Goal: Contribute content: Contribute content

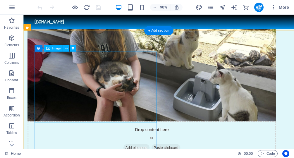
scroll to position [301, 0]
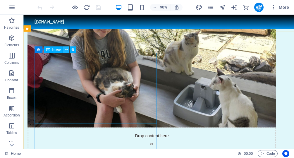
click at [67, 48] on icon at bounding box center [66, 50] width 3 height 6
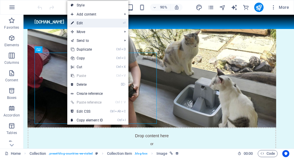
click at [92, 23] on link "⏎ Edit" at bounding box center [86, 23] width 39 height 9
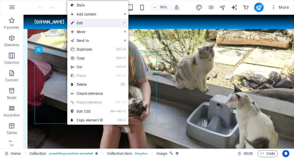
select select "px"
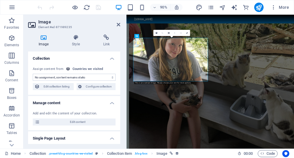
select select "image"
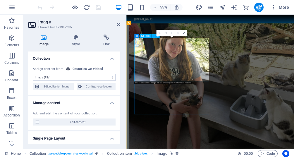
click at [147, 36] on span "Image" at bounding box center [147, 36] width 5 height 2
click at [153, 36] on icon at bounding box center [154, 36] width 2 height 4
click at [43, 39] on icon at bounding box center [43, 37] width 31 height 6
click at [33, 74] on select "No assignment, content remains static Created at (Date) Updated at (Date) Name …" at bounding box center [74, 77] width 83 height 7
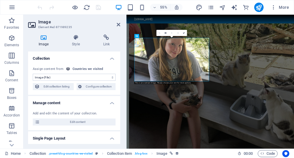
click option "Image (File)" at bounding box center [0, 0] width 0 height 0
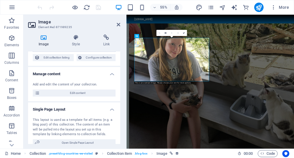
scroll to position [0, 0]
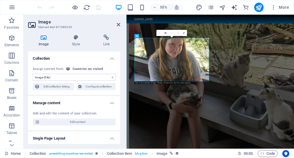
click at [76, 69] on div "Countries we visited" at bounding box center [87, 69] width 31 height 5
click at [33, 74] on select "No assignment, content remains static Created at (Date) Updated at (Date) Name …" at bounding box center [74, 77] width 83 height 7
click option "Image (File)" at bounding box center [0, 0] width 0 height 0
click at [69, 88] on span "Edit collection listing" at bounding box center [56, 86] width 30 height 7
select select "updatedAt_ASC"
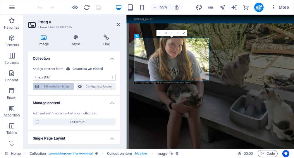
select select "columns.status"
select select "columns.publishing_date"
select select "past"
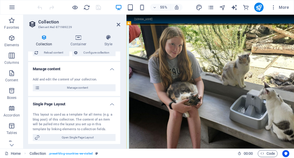
scroll to position [45, 0]
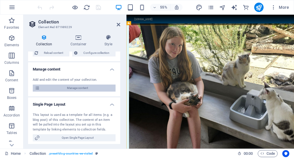
click at [81, 86] on span "Manage content" at bounding box center [77, 87] width 72 height 7
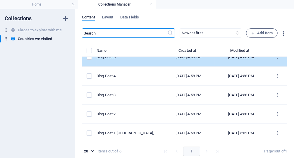
scroll to position [2, 0]
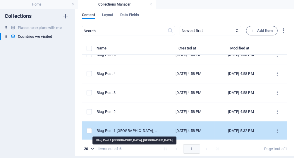
click at [124, 132] on div "Blog Post 1 [GEOGRAPHIC_DATA], [GEOGRAPHIC_DATA]" at bounding box center [126, 130] width 61 height 5
select select "Category 2"
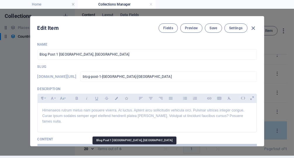
scroll to position [28, 0]
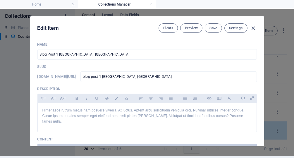
click at [124, 137] on p "Content" at bounding box center [146, 139] width 219 height 5
click at [194, 25] on button "Preview" at bounding box center [191, 27] width 22 height 9
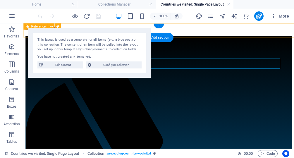
scroll to position [0, 0]
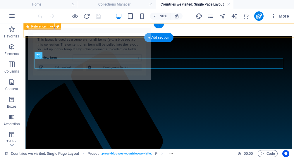
select select "68ab992cf51ddfd40201ffe5"
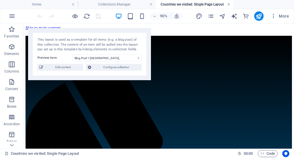
click at [228, 4] on link at bounding box center [229, 5] width 4 height 6
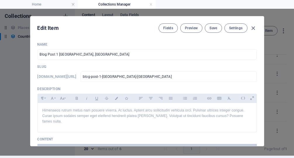
scroll to position [2, 0]
click at [252, 27] on icon "button" at bounding box center [253, 28] width 7 height 7
type input "[DATE]"
type input "blog-post-1-[GEOGRAPHIC_DATA]-[GEOGRAPHIC_DATA]"
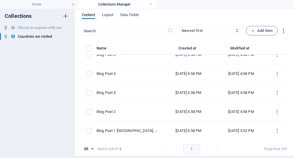
scroll to position [28, 0]
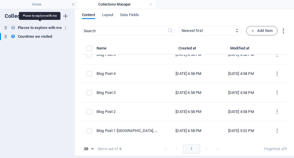
click at [41, 28] on h6 "Places to explore with me" at bounding box center [40, 27] width 44 height 7
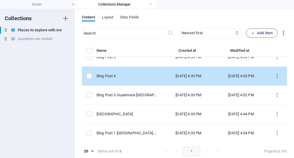
scroll to position [2, 0]
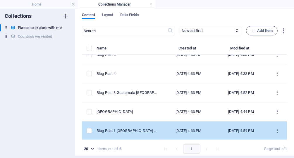
click at [276, 129] on icon "items list" at bounding box center [277, 131] width 6 height 6
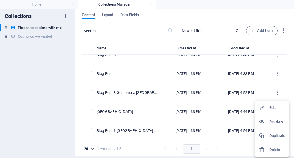
click at [273, 107] on h6 "Edit" at bounding box center [277, 107] width 16 height 7
select select "Category 2"
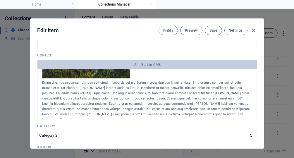
scroll to position [60, 0]
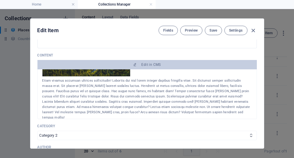
click at [147, 110] on div "Etiam vivamus accumsan ultrices sollicitudin! Lobortis dui nisl lorem integer d…" at bounding box center [146, 99] width 209 height 42
click at [141, 110] on div "Etiam vivamus accumsan ultrices sollicitudin! Lobortis dui nisl lorem integer d…" at bounding box center [146, 99] width 209 height 42
click at [146, 112] on div "Etiam vivamus accumsan ultrices sollicitudin! Lobortis dui nisl lorem integer d…" at bounding box center [146, 99] width 209 height 42
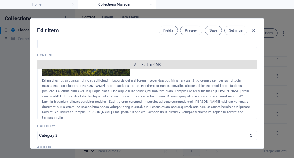
click at [150, 65] on span "Edit in CMS" at bounding box center [150, 64] width 19 height 5
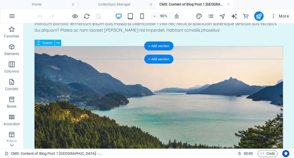
scroll to position [0, 0]
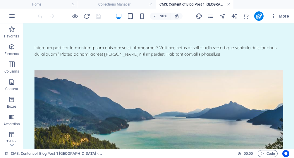
click at [228, 5] on link at bounding box center [229, 5] width 4 height 6
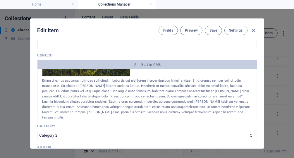
scroll to position [77, 0]
click at [253, 30] on icon "button" at bounding box center [253, 30] width 7 height 7
type input "[DATE]"
type input "blog-post-1-south-america-[GEOGRAPHIC_DATA]"
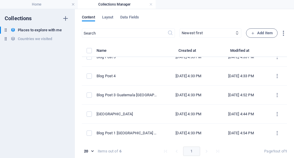
scroll to position [28, 0]
click at [111, 16] on span "Layout" at bounding box center [107, 18] width 11 height 8
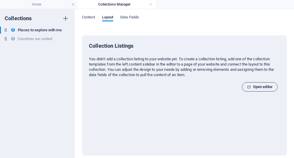
click at [250, 89] on span "Open editor" at bounding box center [260, 86] width 26 height 7
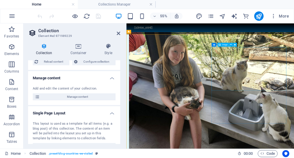
scroll to position [45, 0]
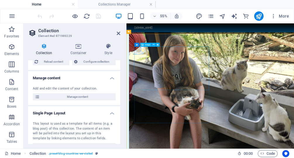
select select "image"
select select "px"
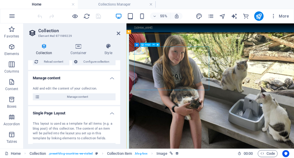
select select "px"
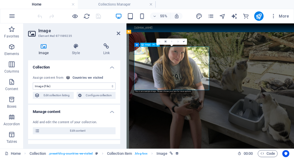
click at [105, 47] on icon at bounding box center [106, 46] width 27 height 6
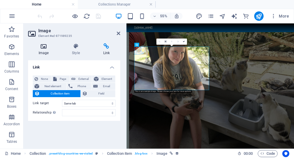
click at [45, 50] on h4 "Image" at bounding box center [44, 49] width 33 height 12
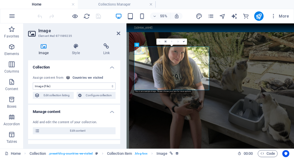
click at [33, 82] on select "No assignment, content remains static Created at (Date) Updated at (Date) Name …" at bounding box center [74, 85] width 83 height 7
click at [73, 86] on select "No assignment, content remains static Created at (Date) Updated at (Date) Name …" at bounding box center [74, 85] width 83 height 7
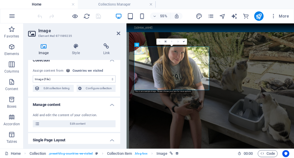
scroll to position [0, 0]
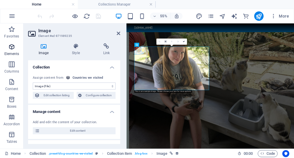
click at [14, 45] on icon "button" at bounding box center [11, 46] width 7 height 7
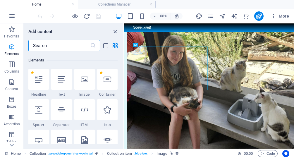
scroll to position [110, 0]
click at [85, 81] on icon at bounding box center [85, 79] width 8 height 8
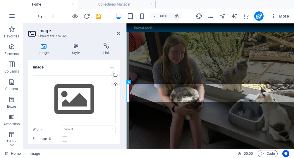
scroll to position [685, 0]
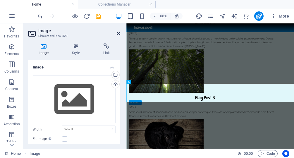
click at [118, 33] on icon at bounding box center [119, 33] width 4 height 5
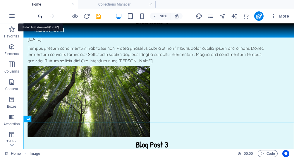
click at [42, 16] on icon "undo" at bounding box center [40, 16] width 7 height 7
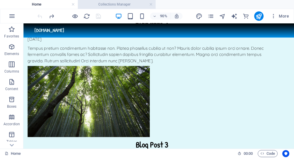
click at [129, 1] on li "Collections Manager" at bounding box center [117, 4] width 78 height 9
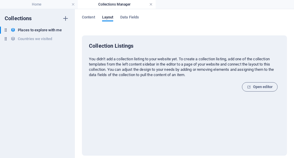
click at [151, 4] on link at bounding box center [151, 5] width 4 height 6
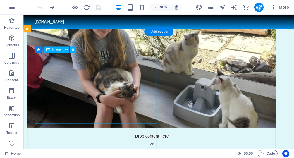
scroll to position [300, 0]
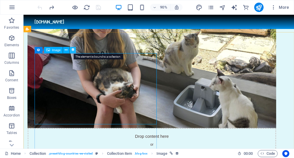
click at [72, 50] on icon at bounding box center [73, 50] width 4 height 6
select select "image"
select select "px"
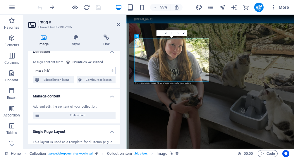
scroll to position [5, 0]
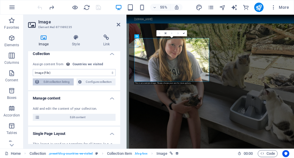
click at [64, 81] on span "Edit collection listing" at bounding box center [56, 81] width 30 height 7
select select "updatedAt_ASC"
select select "columns.status"
select select "columns.publishing_date"
select select "past"
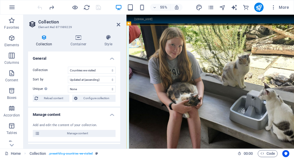
scroll to position [6, 0]
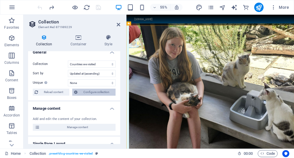
click at [103, 92] on span "Configure collection" at bounding box center [96, 92] width 34 height 7
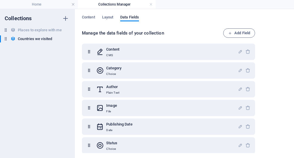
scroll to position [62, 0]
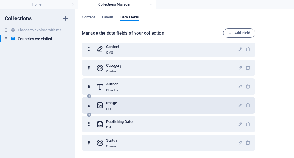
click at [139, 103] on div "Image File" at bounding box center [166, 105] width 141 height 12
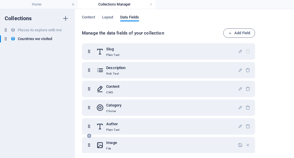
scroll to position [22, 0]
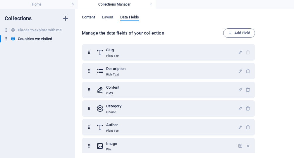
click at [91, 17] on span "Content" at bounding box center [88, 18] width 13 height 8
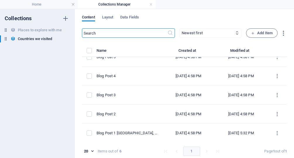
scroll to position [2, 0]
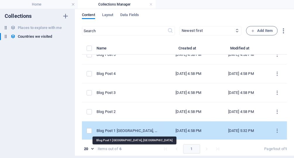
click at [113, 129] on div "Blog Post 1 [GEOGRAPHIC_DATA], [GEOGRAPHIC_DATA]" at bounding box center [126, 130] width 61 height 5
select select "Category 2"
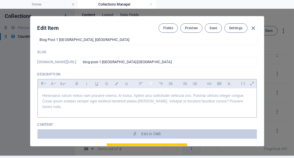
scroll to position [34, 0]
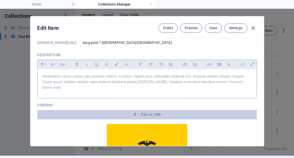
click at [160, 82] on p "Himenaeos rutrum metus nam posuere viverra. At luctus. Aptent arcu sollicitudin…" at bounding box center [146, 82] width 209 height 17
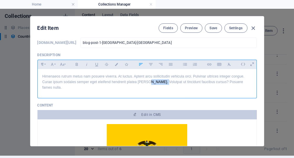
click at [160, 82] on p "Himenaeos rutrum metus nam posuere viverra. At luctus. Aptent arcu sollicitudin…" at bounding box center [146, 82] width 209 height 17
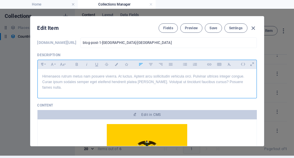
click at [160, 82] on p "Himenaeos rutrum metus nam posuere viverra. At luctus. Aptent arcu sollicitudin…" at bounding box center [146, 82] width 209 height 17
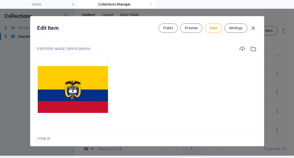
scroll to position [611, 0]
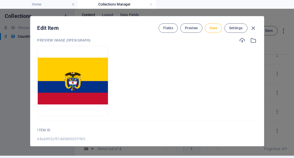
click at [214, 27] on span "Save" at bounding box center [213, 28] width 8 height 5
click at [255, 28] on icon "button" at bounding box center [253, 28] width 7 height 7
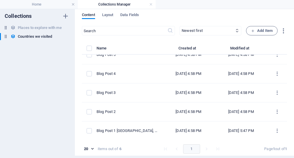
type input "[DATE]"
type input "blog-post-1-[GEOGRAPHIC_DATA]-[GEOGRAPHIC_DATA]"
click at [22, 59] on div "Collections Places to explore with me Places to explore with me Countries we vi…" at bounding box center [37, 81] width 75 height 149
click at [45, 37] on h6 "Countries we visited" at bounding box center [35, 36] width 34 height 7
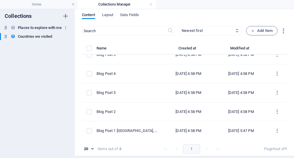
click at [46, 27] on h6 "Places to explore with me" at bounding box center [40, 27] width 44 height 7
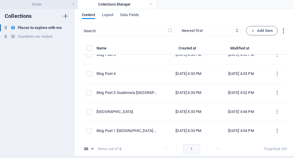
click at [40, 5] on h4 "Home" at bounding box center [39, 4] width 78 height 6
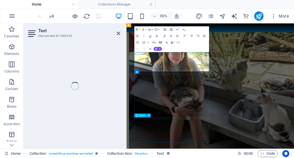
scroll to position [395, 0]
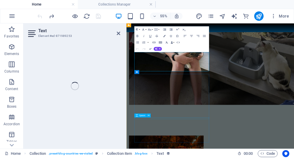
select select "description"
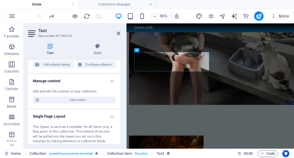
scroll to position [0, 0]
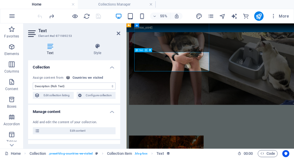
click at [145, 51] on icon at bounding box center [146, 50] width 2 height 4
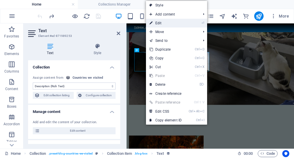
click at [165, 22] on link "⏎ Edit" at bounding box center [165, 23] width 39 height 9
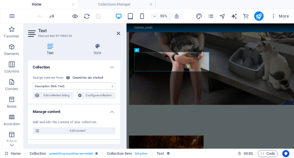
click at [33, 82] on select "No assignment, content remains static Created at (Date) Updated at (Date) Name …" at bounding box center [74, 85] width 83 height 7
click at [86, 84] on select "No assignment, content remains static Created at (Date) Updated at (Date) Name …" at bounding box center [74, 85] width 83 height 7
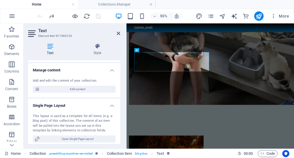
scroll to position [41, 0]
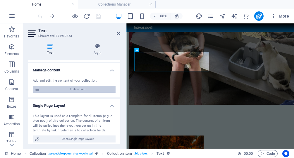
click at [75, 89] on span "Edit content" at bounding box center [77, 89] width 72 height 7
select select "Category 2"
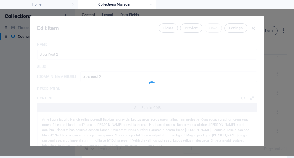
scroll to position [28, 0]
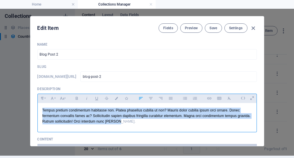
drag, startPoint x: 116, startPoint y: 120, endPoint x: 37, endPoint y: 106, distance: 80.7
click at [37, 106] on div "Tempus pretium condimentum habitasse non. Platea phasellus cubilia ut non? Maur…" at bounding box center [146, 116] width 219 height 27
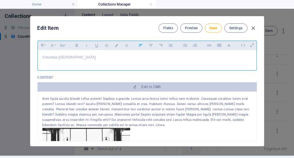
scroll to position [47, 0]
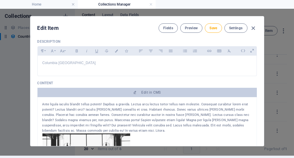
drag, startPoint x: 42, startPoint y: 103, endPoint x: 82, endPoint y: 131, distance: 48.2
click at [82, 131] on div "Ante ligula iaculis blandit tellus potenti! Dapibus a gravida. Lectus arcu lect…" at bounding box center [146, 118] width 209 height 32
click at [212, 27] on span "Save" at bounding box center [213, 28] width 8 height 5
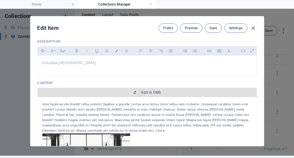
click at [151, 91] on span "Edit in CMS" at bounding box center [150, 92] width 19 height 5
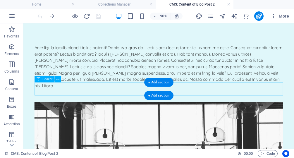
scroll to position [0, 0]
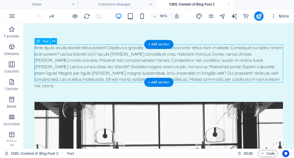
drag, startPoint x: 225, startPoint y: 85, endPoint x: 168, endPoint y: 73, distance: 58.5
click at [168, 73] on div "Ante ligula iaculis blandit tellus potenti! Dapibus a gravida. Lectus arcu lect…" at bounding box center [174, 71] width 276 height 49
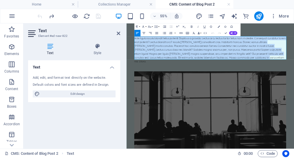
drag, startPoint x: 330, startPoint y: 86, endPoint x: 133, endPoint y: 48, distance: 200.5
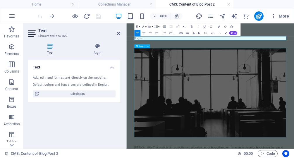
click at [186, 98] on figure at bounding box center [278, 149] width 276 height 162
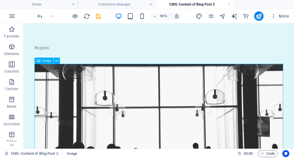
click at [175, 69] on figure at bounding box center [174, 149] width 276 height 162
click at [161, 91] on figure at bounding box center [174, 149] width 276 height 162
click at [48, 61] on span "Image" at bounding box center [46, 60] width 9 height 3
click at [57, 62] on icon at bounding box center [56, 61] width 3 height 6
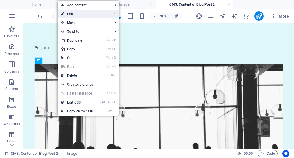
click at [81, 17] on link "⏎ Edit" at bounding box center [77, 14] width 39 height 9
select select "%"
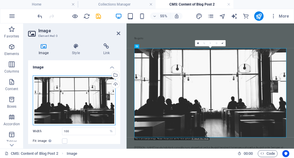
click at [71, 89] on div "Drag files here, click to choose files or select files from Files or our free s…" at bounding box center [74, 100] width 83 height 50
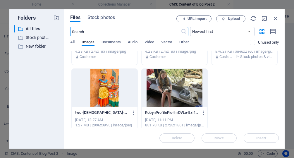
scroll to position [136, 0]
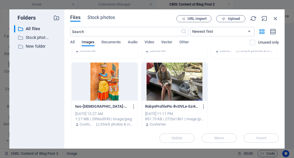
click at [105, 81] on div at bounding box center [105, 82] width 66 height 38
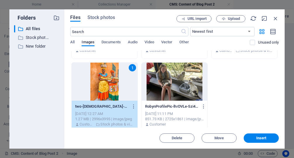
click at [105, 81] on div "1" at bounding box center [105, 82] width 66 height 38
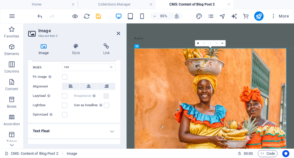
scroll to position [132, 0]
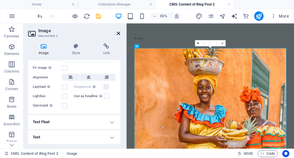
click at [119, 31] on icon at bounding box center [119, 33] width 4 height 5
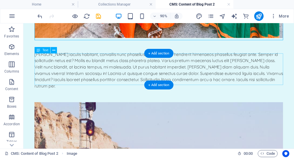
scroll to position [393, 0]
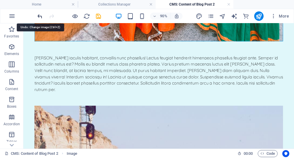
click at [41, 16] on icon "undo" at bounding box center [40, 16] width 7 height 7
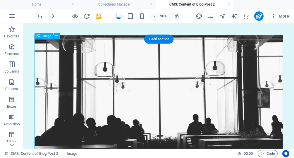
scroll to position [32, 0]
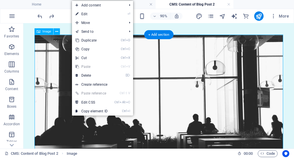
click at [77, 63] on figure at bounding box center [174, 117] width 276 height 162
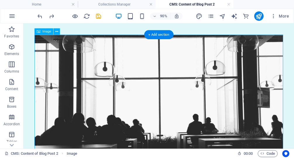
click at [77, 63] on figure at bounding box center [174, 117] width 276 height 162
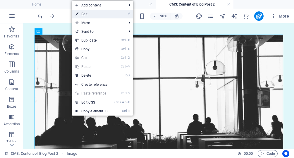
click at [95, 14] on link "⏎ Edit" at bounding box center [91, 14] width 39 height 9
select select "%"
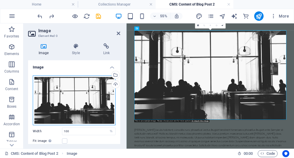
click at [66, 103] on div "Drag files here, click to choose files or select files from Files or our free s…" at bounding box center [74, 100] width 83 height 50
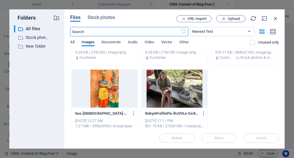
scroll to position [130, 0]
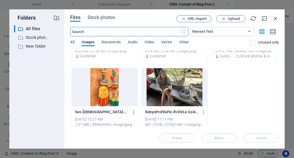
click at [111, 89] on div at bounding box center [105, 87] width 66 height 38
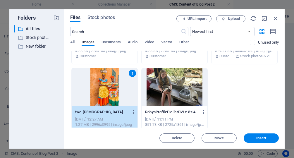
click at [111, 89] on div "1" at bounding box center [105, 87] width 66 height 38
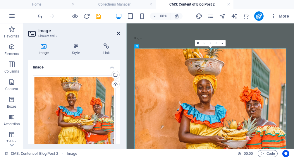
click at [119, 32] on icon at bounding box center [119, 33] width 4 height 5
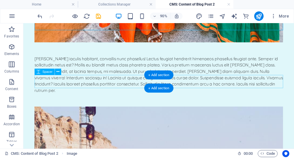
scroll to position [391, 0]
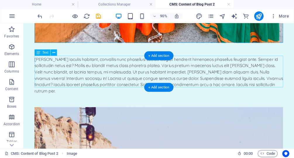
click at [277, 89] on div "[PERSON_NAME] iaculis habitant, convallis nunc phasellus! Lectus feugiat hendre…" at bounding box center [174, 81] width 276 height 42
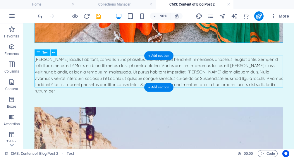
click at [277, 89] on div "[PERSON_NAME] iaculis habitant, convallis nunc phasellus! Lectus feugiat hendre…" at bounding box center [174, 81] width 276 height 42
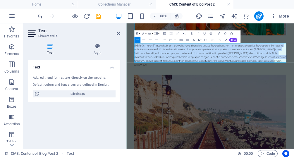
drag, startPoint x: 381, startPoint y: 90, endPoint x: 118, endPoint y: 46, distance: 266.7
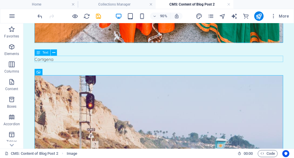
click at [54, 61] on div "Cartigena" at bounding box center [174, 63] width 276 height 7
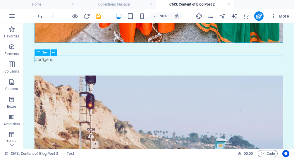
click at [54, 61] on div "Cartigena" at bounding box center [174, 63] width 276 height 7
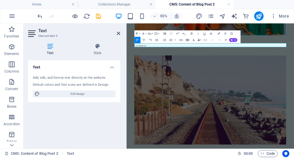
click at [152, 63] on p "Cartigena" at bounding box center [278, 63] width 276 height 7
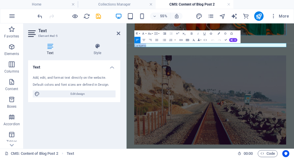
click at [152, 63] on p "Cartigena" at bounding box center [278, 63] width 276 height 7
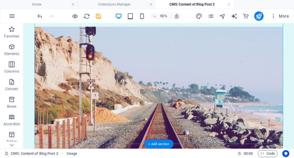
scroll to position [478, 0]
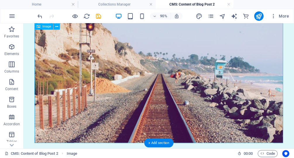
click at [120, 110] on figure at bounding box center [174, 75] width 276 height 162
select select "%"
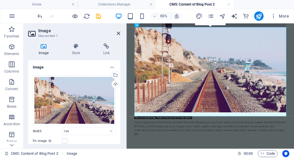
scroll to position [442, 0]
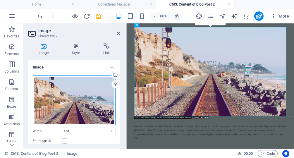
click at [74, 93] on div "Drag files here, click to choose files or select files from Files or our free s…" at bounding box center [74, 100] width 83 height 50
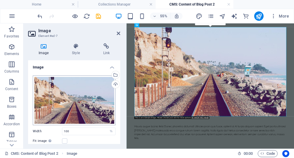
click at [74, 93] on body "[DOMAIN_NAME] Home Collections Manager CMS: Content of Blog Post 2 Favorites El…" at bounding box center [147, 79] width 294 height 158
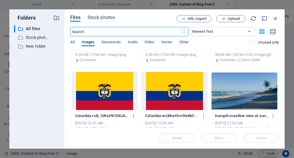
scroll to position [53, 0]
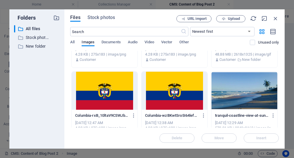
click at [236, 89] on div at bounding box center [244, 91] width 66 height 38
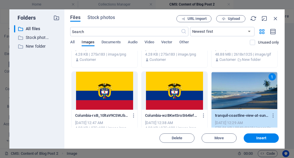
click at [236, 89] on div "1" at bounding box center [244, 91] width 66 height 38
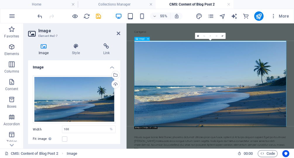
scroll to position [435, 0]
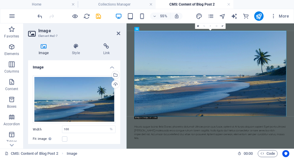
click at [116, 34] on header "Image Element #ed-7" at bounding box center [74, 30] width 92 height 15
click at [119, 33] on icon at bounding box center [119, 33] width 4 height 5
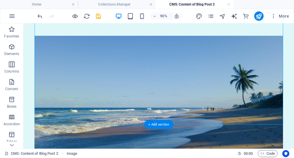
scroll to position [524, 0]
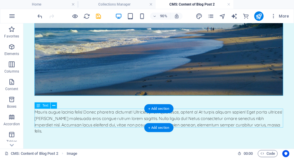
click at [140, 136] on div "Mauris augue lacinia felis! Donec pharetra dictumst! Ultricies proin quis fusce…" at bounding box center [174, 132] width 276 height 28
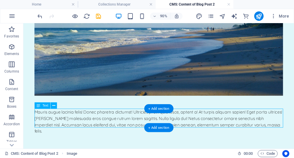
click at [140, 135] on div "Mauris augue lacinia felis! Donec pharetra dictumst! Ultricies proin quis fusce…" at bounding box center [174, 132] width 276 height 28
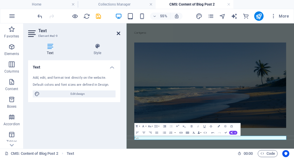
click at [119, 34] on icon at bounding box center [119, 33] width 4 height 5
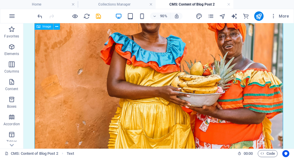
scroll to position [0, 0]
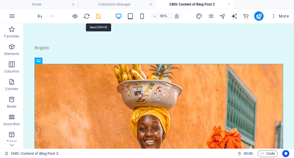
click at [99, 15] on icon "save" at bounding box center [98, 16] width 7 height 7
click at [229, 6] on link at bounding box center [229, 5] width 4 height 6
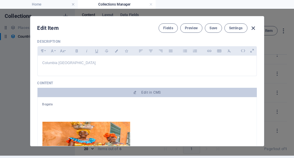
click at [253, 25] on icon "button" at bounding box center [253, 28] width 7 height 7
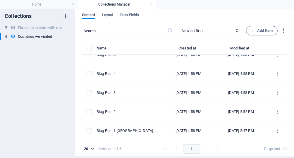
type input "[DATE]"
type input "blog-post-2"
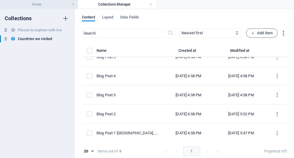
click at [38, 6] on h4 "Home" at bounding box center [39, 4] width 78 height 6
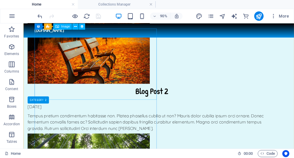
scroll to position [610, 0]
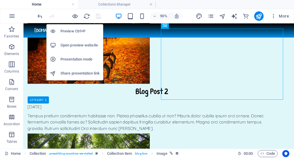
click at [73, 31] on h6 "Preview Ctrl+P" at bounding box center [79, 31] width 39 height 7
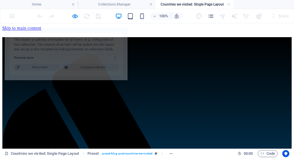
scroll to position [0, 0]
select select "68ab992cf51ddfd40201ffe5"
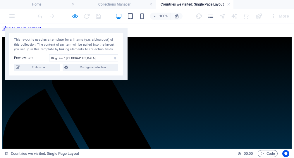
click at [51, 70] on span "Edit content" at bounding box center [40, 67] width 36 height 7
select select "Category 2"
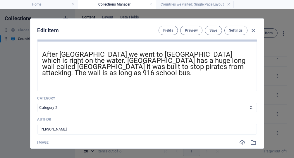
scroll to position [97, 0]
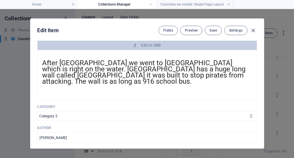
click at [105, 94] on div at bounding box center [146, 92] width 209 height 15
click at [84, 107] on p "Category" at bounding box center [146, 106] width 219 height 5
click at [170, 28] on span "Fields" at bounding box center [168, 30] width 10 height 5
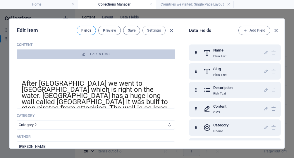
scroll to position [105, 0]
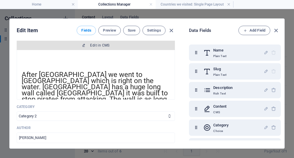
click at [140, 45] on span "Edit in CMS" at bounding box center [95, 45] width 153 height 5
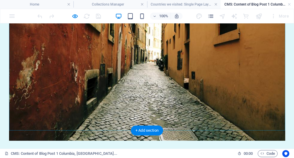
scroll to position [269, 0]
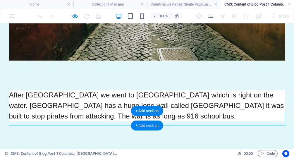
click at [141, 126] on div "+ Add section" at bounding box center [147, 125] width 32 height 10
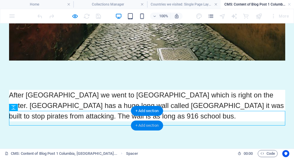
click at [139, 125] on div "+ Add section" at bounding box center [147, 125] width 32 height 10
click at [108, 121] on div at bounding box center [147, 128] width 276 height 15
click at [151, 122] on div "+ Add section" at bounding box center [147, 125] width 32 height 10
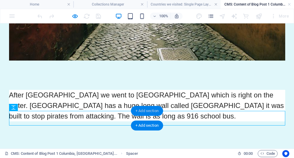
click at [145, 113] on div "+ Add section" at bounding box center [147, 111] width 32 height 10
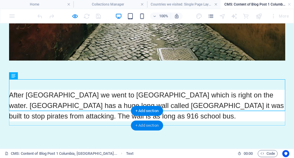
click at [143, 124] on div "+ Add section" at bounding box center [147, 125] width 32 height 10
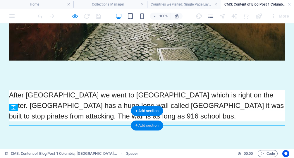
click at [143, 124] on div "+ Add section" at bounding box center [147, 125] width 32 height 10
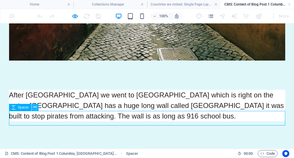
click at [35, 107] on icon at bounding box center [34, 107] width 3 height 6
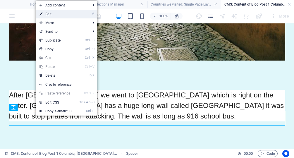
click at [65, 15] on link "⏎ Edit" at bounding box center [55, 14] width 39 height 9
select select "px"
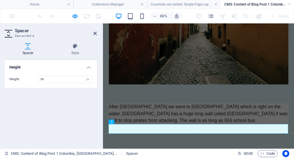
scroll to position [201, 0]
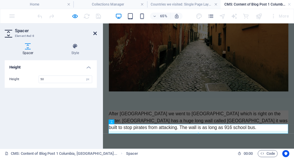
click at [94, 32] on icon at bounding box center [95, 33] width 4 height 5
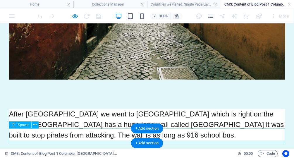
scroll to position [269, 0]
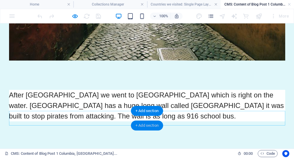
click at [139, 126] on div "+ Add section" at bounding box center [147, 125] width 32 height 10
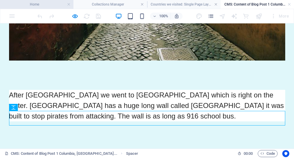
click at [48, 6] on h4 "Home" at bounding box center [36, 4] width 73 height 6
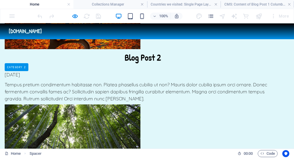
scroll to position [610, 0]
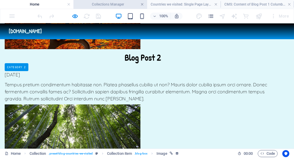
click at [141, 4] on link at bounding box center [142, 5] width 4 height 6
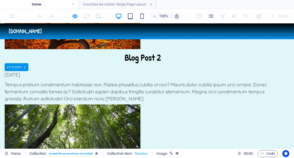
click at [141, 4] on h4 "Countries we visited: Single Page Layout" at bounding box center [117, 4] width 78 height 6
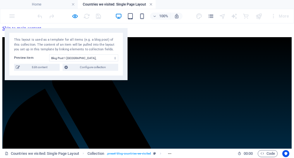
click at [150, 5] on link at bounding box center [151, 5] width 4 height 6
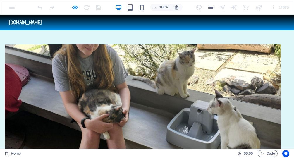
scroll to position [296, 0]
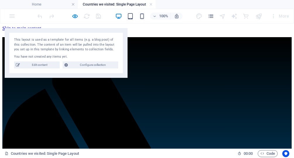
scroll to position [0, 0]
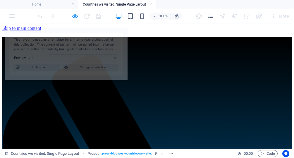
select select "68ab992cf51ddfd40201ffe6"
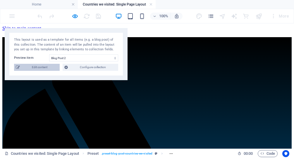
click at [53, 66] on span "Edit content" at bounding box center [40, 67] width 36 height 7
select select "Category 2"
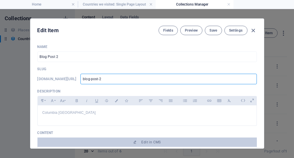
click at [146, 78] on input "blog-post-2" at bounding box center [168, 79] width 176 height 11
type input "blog-post-2"
type input "blog-post-2 C"
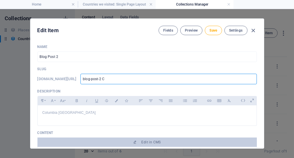
type input "blog-post-2 Ce"
type input "blog-post-2 Cen"
type input "blog-post-2 Cent"
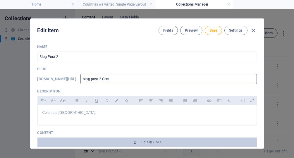
type input "blog-post-2 Cent"
type input "blog-post-2 Centr"
type input "blog-post-2 Centra"
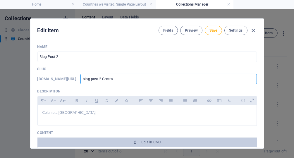
type input "blog-post-2 Central"
type input "blog-post-2 Central A"
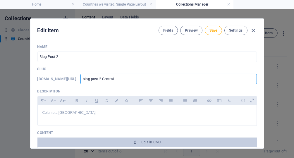
type input "blog-post-2 Central A"
type input "blog-post-2 Central Am"
type input "blog-post-2 Central Ame"
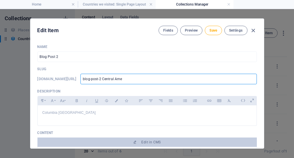
type input "blog-post-2 [GEOGRAPHIC_DATA]"
type input "blog-post-2 Central Ameri"
type input "blog-post-2 Central Americ"
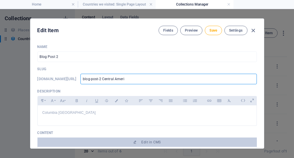
type input "blog-post-2 Central Americ"
type input "blog-post-2 [GEOGRAPHIC_DATA]"
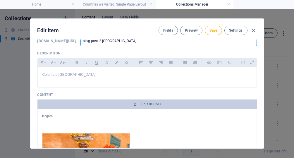
scroll to position [38, 0]
type input "blog-post-2-central-[GEOGRAPHIC_DATA]"
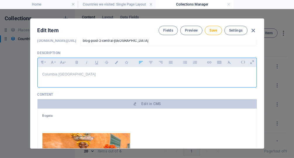
click at [94, 76] on p "Columbia [GEOGRAPHIC_DATA]" at bounding box center [146, 75] width 209 height 6
click at [87, 74] on p "[GEOGRAPHIC_DATA], [GEOGRAPHIC_DATA] andBeliez" at bounding box center [146, 75] width 209 height 6
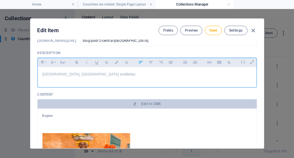
click at [92, 72] on p "[GEOGRAPHIC_DATA], [GEOGRAPHIC_DATA] and [DEMOGRAPHIC_DATA]" at bounding box center [146, 75] width 209 height 6
click at [92, 73] on p "[GEOGRAPHIC_DATA], [GEOGRAPHIC_DATA] and [DEMOGRAPHIC_DATA]" at bounding box center [146, 75] width 209 height 6
click at [94, 73] on p "[GEOGRAPHIC_DATA], [GEOGRAPHIC_DATA] and [DEMOGRAPHIC_DATA]" at bounding box center [146, 75] width 209 height 6
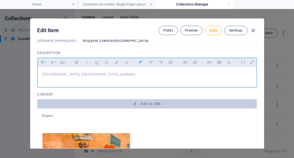
click at [94, 73] on p "[GEOGRAPHIC_DATA], [GEOGRAPHIC_DATA] and [DEMOGRAPHIC_DATA]" at bounding box center [146, 75] width 209 height 6
click at [96, 74] on p "[GEOGRAPHIC_DATA], [GEOGRAPHIC_DATA] and [DEMOGRAPHIC_DATA]" at bounding box center [146, 75] width 209 height 6
click at [79, 72] on p "[GEOGRAPHIC_DATA], [GEOGRAPHIC_DATA] and [GEOGRAPHIC_DATA]" at bounding box center [146, 75] width 209 height 6
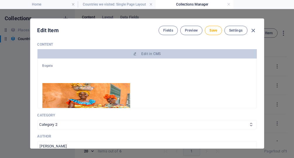
scroll to position [89, 0]
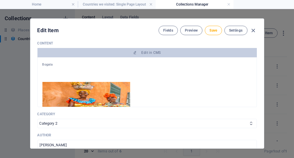
click at [89, 90] on img at bounding box center [86, 111] width 88 height 58
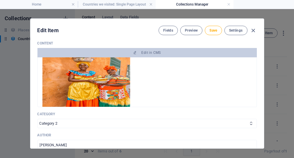
scroll to position [0, 0]
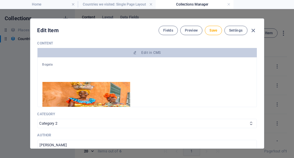
click at [53, 62] on p "Bogata" at bounding box center [146, 64] width 209 height 5
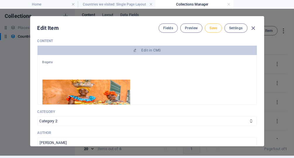
click at [212, 27] on span "Save" at bounding box center [213, 28] width 8 height 5
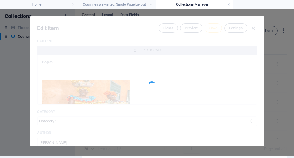
type input "blog-post-2-central-[GEOGRAPHIC_DATA]"
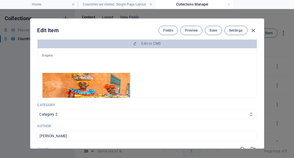
scroll to position [98, 0]
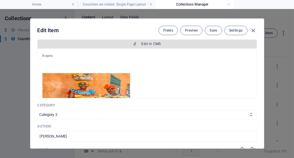
click at [151, 45] on span "Edit in CMS" at bounding box center [150, 43] width 19 height 5
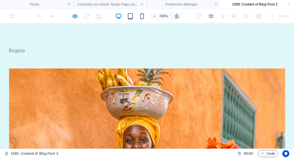
scroll to position [0, 0]
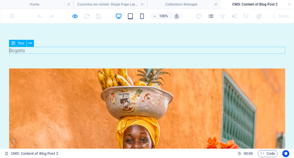
click at [27, 48] on div "Bogata" at bounding box center [147, 50] width 276 height 7
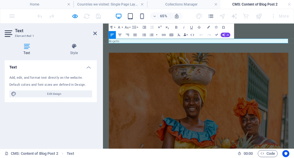
click at [145, 51] on p "Bogata" at bounding box center [250, 50] width 276 height 7
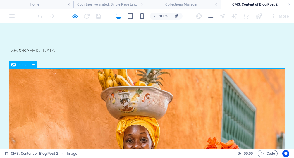
select select "%"
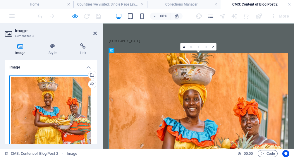
click at [39, 90] on div "Drag files here, click to choose files or select files from Files or our free s…" at bounding box center [50, 129] width 83 height 109
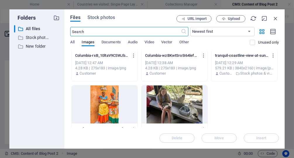
scroll to position [69, 0]
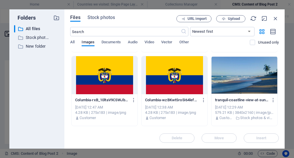
click at [238, 83] on div at bounding box center [244, 75] width 66 height 38
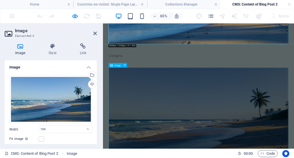
scroll to position [169, 0]
click at [96, 33] on icon at bounding box center [95, 33] width 4 height 5
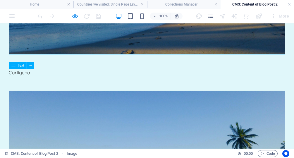
click at [26, 72] on div "Cartigena" at bounding box center [147, 72] width 276 height 7
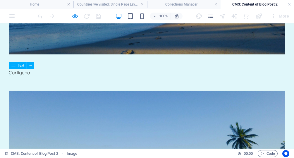
click at [26, 72] on div "Cartigena" at bounding box center [147, 72] width 276 height 7
click at [26, 72] on div "Drag here to replace the existing content. Press “Ctrl” if you want to create a…" at bounding box center [147, 85] width 294 height 125
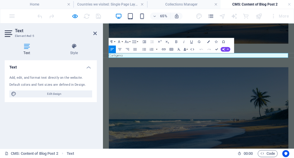
click at [136, 70] on p "Cartigena" at bounding box center [250, 72] width 276 height 7
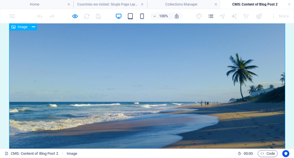
scroll to position [311, 0]
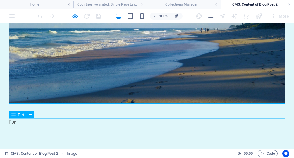
click at [15, 120] on div "Fun" at bounding box center [147, 121] width 276 height 7
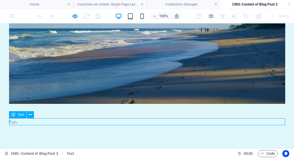
click at [15, 120] on div "Fun" at bounding box center [147, 121] width 276 height 7
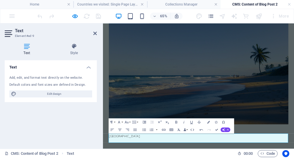
click at [96, 31] on h2 "Text" at bounding box center [56, 30] width 82 height 5
click at [95, 34] on icon at bounding box center [95, 33] width 4 height 5
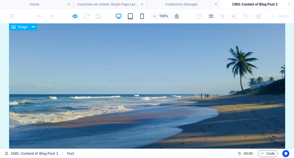
scroll to position [0, 0]
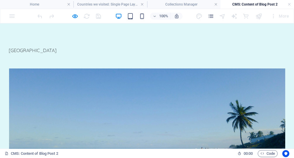
click at [100, 17] on div at bounding box center [69, 15] width 65 height 9
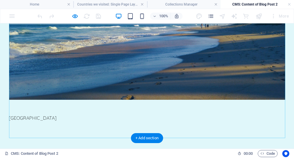
scroll to position [318, 0]
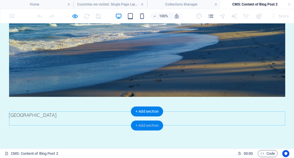
click at [144, 125] on div "+ Add section" at bounding box center [147, 125] width 32 height 10
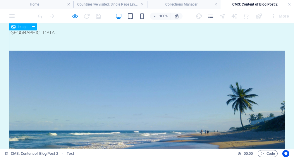
scroll to position [0, 0]
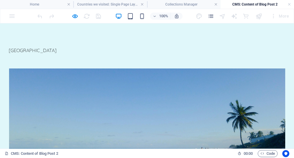
click at [243, 3] on h4 "CMS: Content of Blog Post 2" at bounding box center [256, 4] width 73 height 6
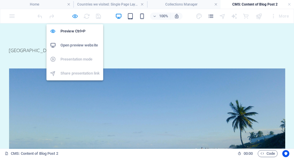
click at [74, 17] on icon "button" at bounding box center [75, 16] width 7 height 7
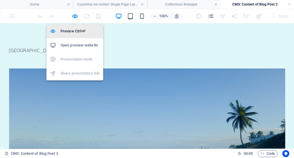
click at [75, 31] on h6 "Preview Ctrl+P" at bounding box center [79, 31] width 39 height 7
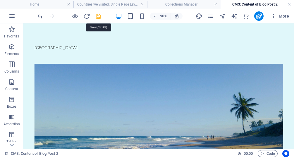
click at [100, 16] on icon "save" at bounding box center [98, 16] width 7 height 7
click at [87, 16] on icon "reload" at bounding box center [87, 16] width 7 height 7
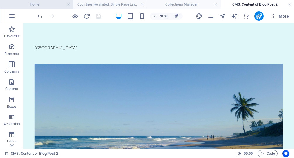
click at [53, 4] on h4 "Home" at bounding box center [36, 4] width 73 height 6
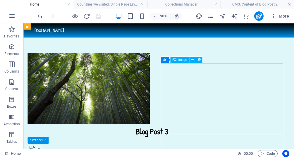
scroll to position [564, 0]
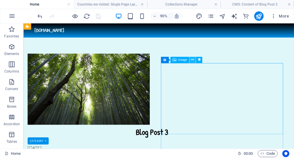
click at [193, 60] on icon at bounding box center [192, 60] width 3 height 6
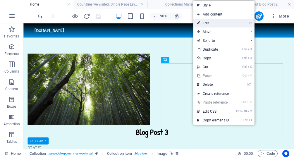
click at [213, 20] on link "⏎ Edit" at bounding box center [212, 23] width 39 height 9
select select "image"
select select "px"
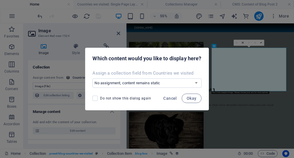
scroll to position [41, 0]
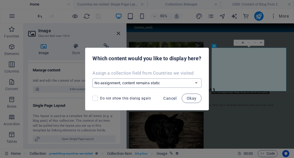
click at [92, 78] on select "No assignment, content remains static Create a new field Created at (Date) Upda…" at bounding box center [146, 82] width 109 height 9
select select "image"
click option "Image (File)" at bounding box center [0, 0] width 0 height 0
click at [191, 100] on span "Okay" at bounding box center [191, 98] width 10 height 5
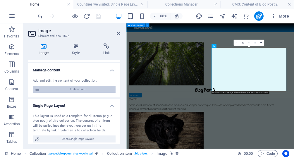
click at [69, 90] on span "Edit content" at bounding box center [77, 89] width 72 height 7
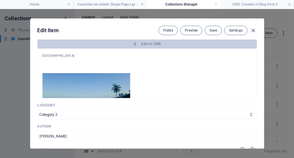
type input "[DATE]"
type input "blog-post-2-central-[GEOGRAPHIC_DATA]"
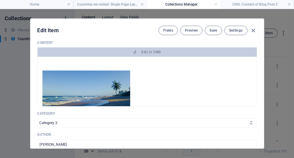
scroll to position [4, 0]
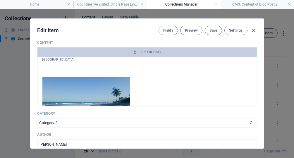
click at [101, 80] on img at bounding box center [86, 101] width 88 height 49
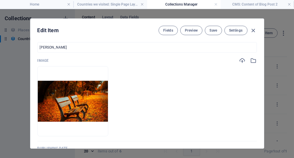
scroll to position [188, 0]
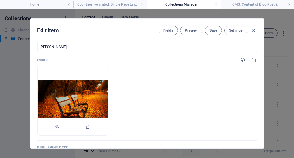
click at [83, 95] on img at bounding box center [73, 100] width 70 height 41
click at [89, 126] on icon "button" at bounding box center [88, 126] width 5 height 5
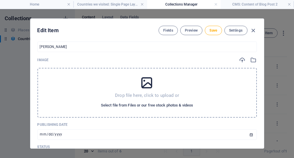
click at [139, 103] on span "Select file from Files or our free stock photos & videos" at bounding box center [147, 105] width 92 height 7
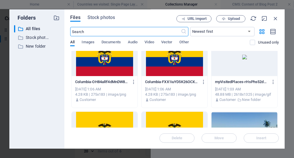
scroll to position [0, 0]
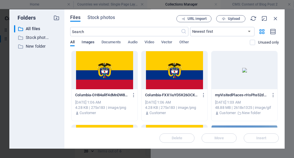
click at [90, 42] on span "Images" at bounding box center [88, 43] width 13 height 8
click at [60, 132] on div "Folders ​ All files All files ​ Stock photos & videos Stock photos & videos ​ N…" at bounding box center [36, 78] width 55 height 139
click at [31, 107] on div "​ All files All files ​ Stock photos & videos Stock photos & videos ​ New folde…" at bounding box center [37, 84] width 46 height 119
click at [116, 44] on span "Documents" at bounding box center [110, 43] width 19 height 8
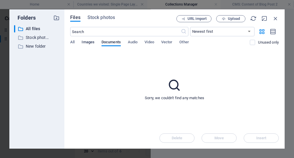
click at [92, 43] on span "Images" at bounding box center [88, 43] width 13 height 8
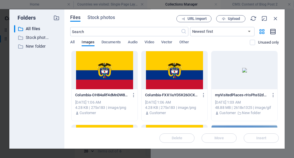
click at [272, 33] on icon "button" at bounding box center [273, 31] width 6 height 7
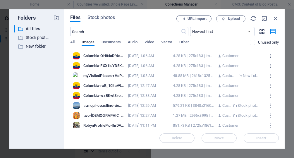
click at [260, 33] on icon "button" at bounding box center [261, 31] width 7 height 6
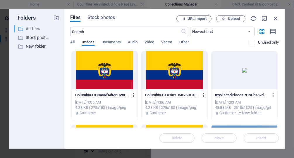
click at [36, 29] on p "All files" at bounding box center [37, 28] width 23 height 7
click at [37, 37] on p "Stock photos & videos" at bounding box center [37, 37] width 23 height 7
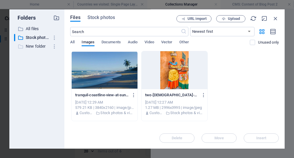
click at [37, 47] on p "New folder" at bounding box center [37, 46] width 23 height 7
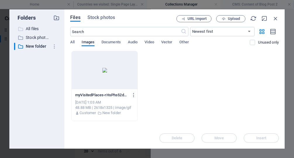
click at [34, 30] on p "All files" at bounding box center [37, 28] width 23 height 7
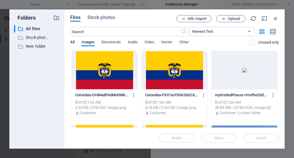
click at [71, 41] on span "All" at bounding box center [72, 43] width 4 height 8
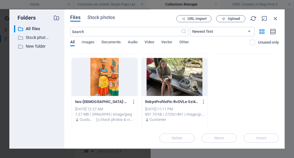
click at [180, 74] on div at bounding box center [174, 77] width 66 height 38
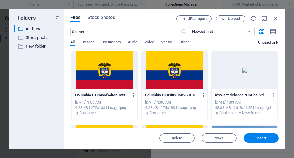
click at [49, 78] on div "​ All files All files ​ Stock photos & videos Stock photos & videos ​ New folde…" at bounding box center [37, 84] width 46 height 119
click at [90, 42] on span "Images" at bounding box center [88, 43] width 13 height 8
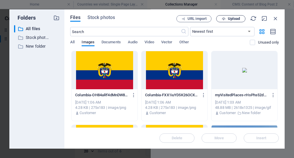
click at [231, 20] on span "Upload" at bounding box center [234, 19] width 12 height 4
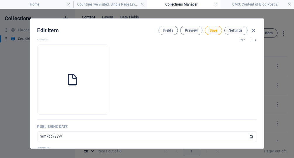
scroll to position [188, 0]
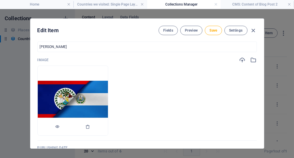
click at [89, 102] on img at bounding box center [73, 101] width 70 height 40
click at [104, 100] on img at bounding box center [73, 101] width 70 height 40
click at [242, 59] on icon "button" at bounding box center [242, 60] width 6 height 6
click at [212, 32] on span "Save" at bounding box center [213, 30] width 8 height 5
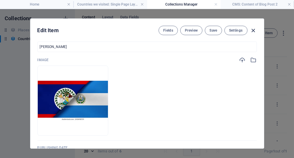
click at [253, 30] on icon "button" at bounding box center [253, 30] width 7 height 7
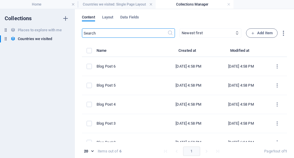
type input "[DATE]"
type input "blog-post-2-central-[GEOGRAPHIC_DATA]"
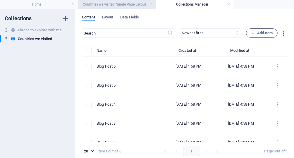
click at [103, 2] on h4 "Countries we visited: Single Page Layout" at bounding box center [117, 4] width 78 height 6
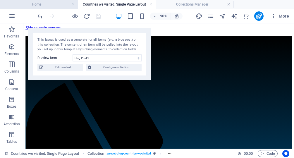
click at [46, 7] on h4 "Home" at bounding box center [39, 4] width 78 height 6
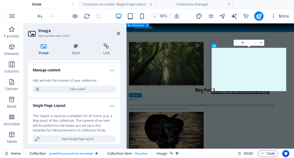
scroll to position [41, 0]
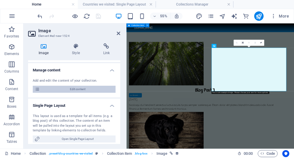
click at [88, 86] on span "Edit content" at bounding box center [77, 89] width 72 height 7
select select "Category 2"
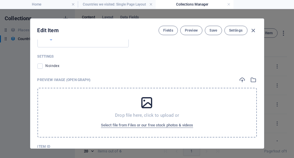
scroll to position [572, 0]
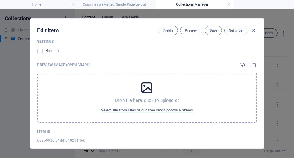
click at [137, 103] on div "Drop file here, click to upload or Select file from Files or our free stock pho…" at bounding box center [146, 98] width 219 height 50
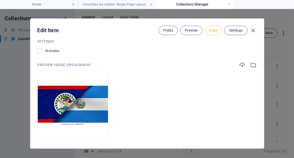
click at [212, 28] on span "Save" at bounding box center [213, 30] width 8 height 5
click at [255, 30] on icon "button" at bounding box center [253, 30] width 7 height 7
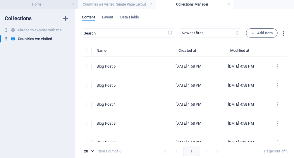
click at [42, 7] on h4 "Home" at bounding box center [39, 4] width 78 height 6
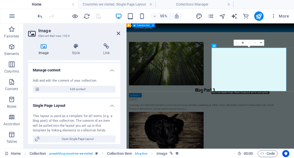
scroll to position [41, 0]
click at [117, 32] on h2 "Image" at bounding box center [79, 30] width 82 height 5
click at [118, 32] on icon at bounding box center [119, 33] width 4 height 5
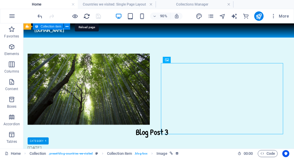
click at [86, 15] on icon "reload" at bounding box center [87, 16] width 7 height 7
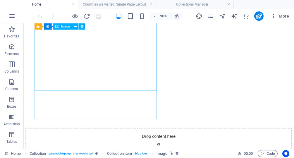
scroll to position [603, 0]
